Goal: Information Seeking & Learning: Learn about a topic

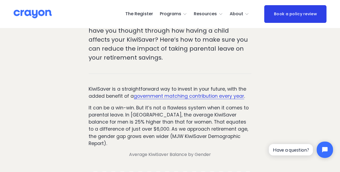
scroll to position [136, 0]
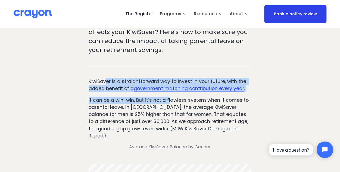
drag, startPoint x: 105, startPoint y: 82, endPoint x: 170, endPoint y: 96, distance: 66.7
click at [170, 96] on div "KiwiSaver is a straightforward way to invest in your future, with the added ben…" at bounding box center [169, 114] width 162 height 72
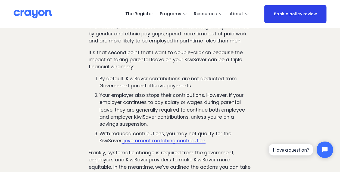
scroll to position [407, 0]
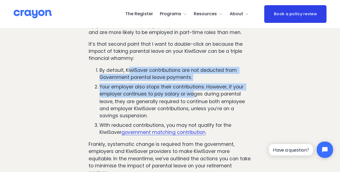
drag, startPoint x: 129, startPoint y: 72, endPoint x: 195, endPoint y: 94, distance: 68.8
click at [195, 94] on ol "By default, KiwiSaver contributions are not deducted from Government parental l…" at bounding box center [169, 101] width 162 height 69
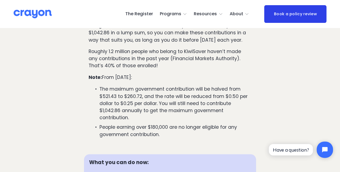
scroll to position [679, 0]
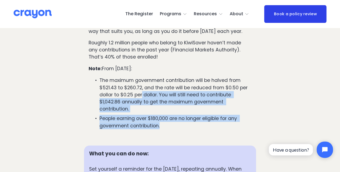
drag, startPoint x: 142, startPoint y: 96, endPoint x: 173, endPoint y: 128, distance: 44.0
click at [173, 128] on ul "The maximum government contribution will be halved from $521.43 to $260.72, and…" at bounding box center [169, 103] width 162 height 52
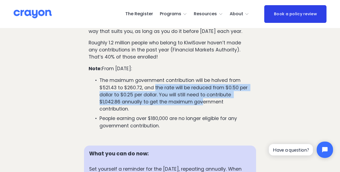
drag, startPoint x: 155, startPoint y: 88, endPoint x: 202, endPoint y: 104, distance: 49.6
click at [202, 104] on p "The maximum government contribution will be halved from $521.43 to $260.72, and…" at bounding box center [174, 95] width 151 height 36
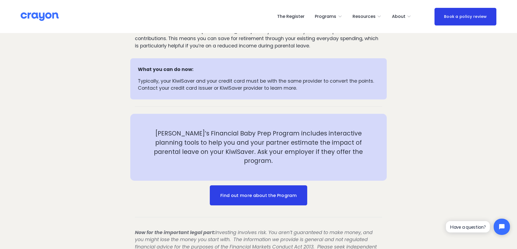
scroll to position [1303, 0]
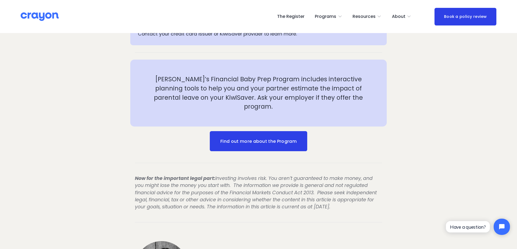
click at [296, 18] on link "The Register" at bounding box center [290, 16] width 27 height 9
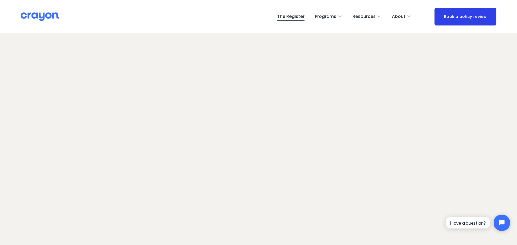
scroll to position [39, 0]
